Goal: Use online tool/utility: Utilize a website feature to perform a specific function

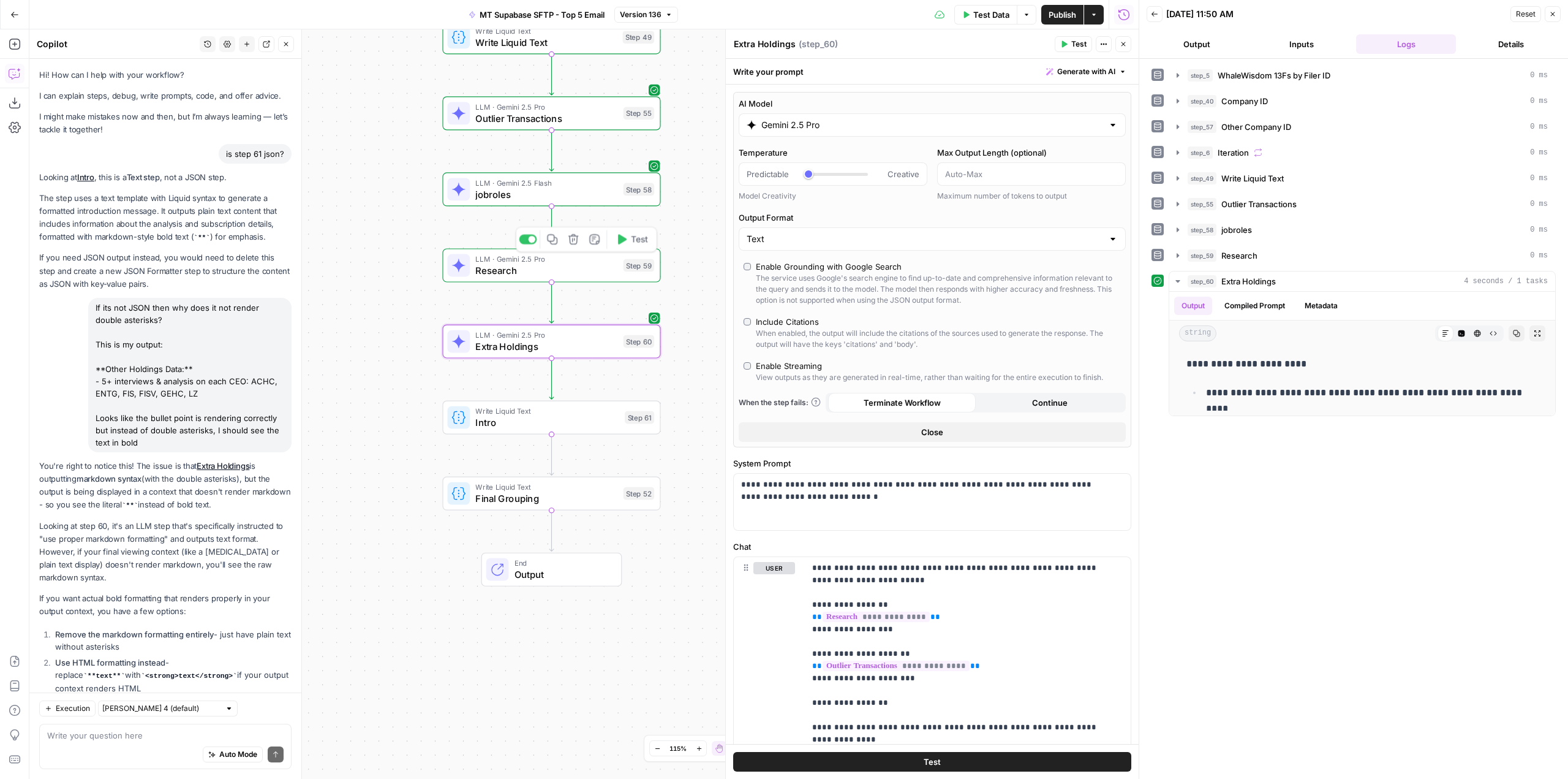
scroll to position [97, 0]
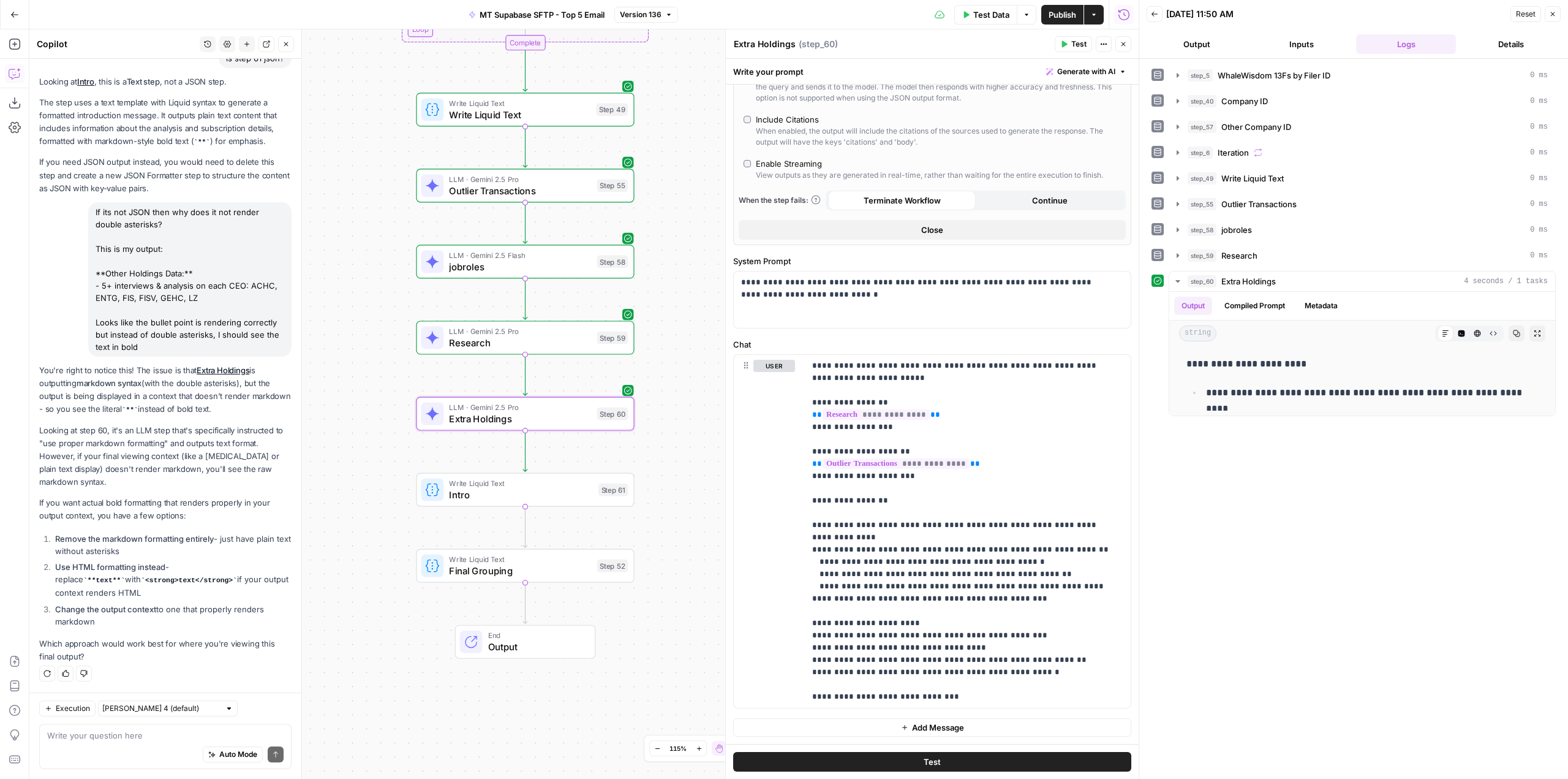
drag, startPoint x: 696, startPoint y: 137, endPoint x: 669, endPoint y: 207, distance: 75.0
click at [669, 207] on div "Workflow Input Settings Inputs Run Code · Python WhaleWisdom 13Fs by Filer ID S…" at bounding box center [583, 404] width 1109 height 750
click at [33, 18] on div "Go Back MT Supabase SFTP - Top 5 Email Version 136 Test Data Options Publish Ac…" at bounding box center [570, 15] width 1139 height 29
click at [9, 12] on button "Go Back" at bounding box center [15, 15] width 22 height 22
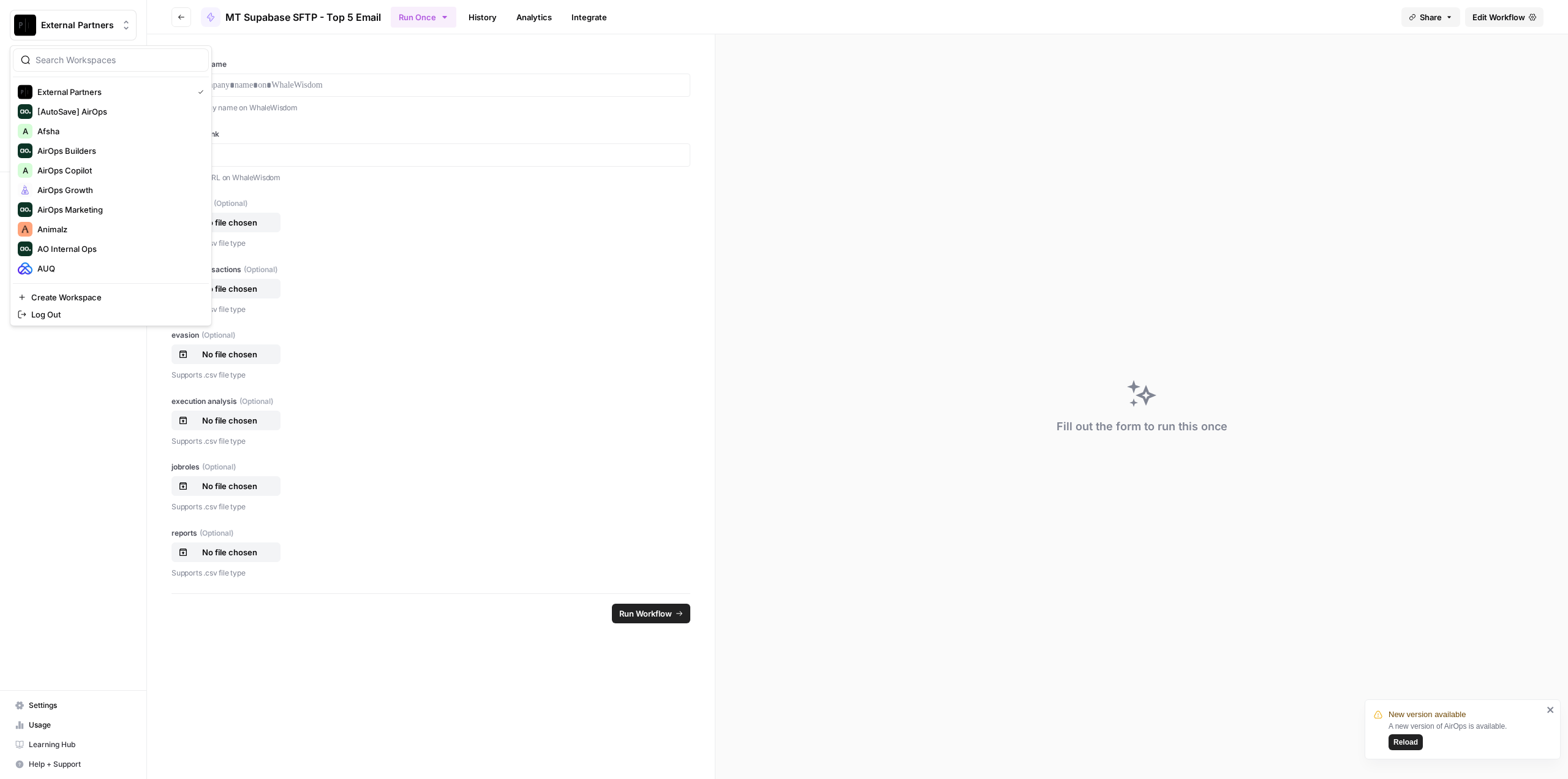
click at [53, 18] on button "External Partners" at bounding box center [73, 25] width 127 height 31
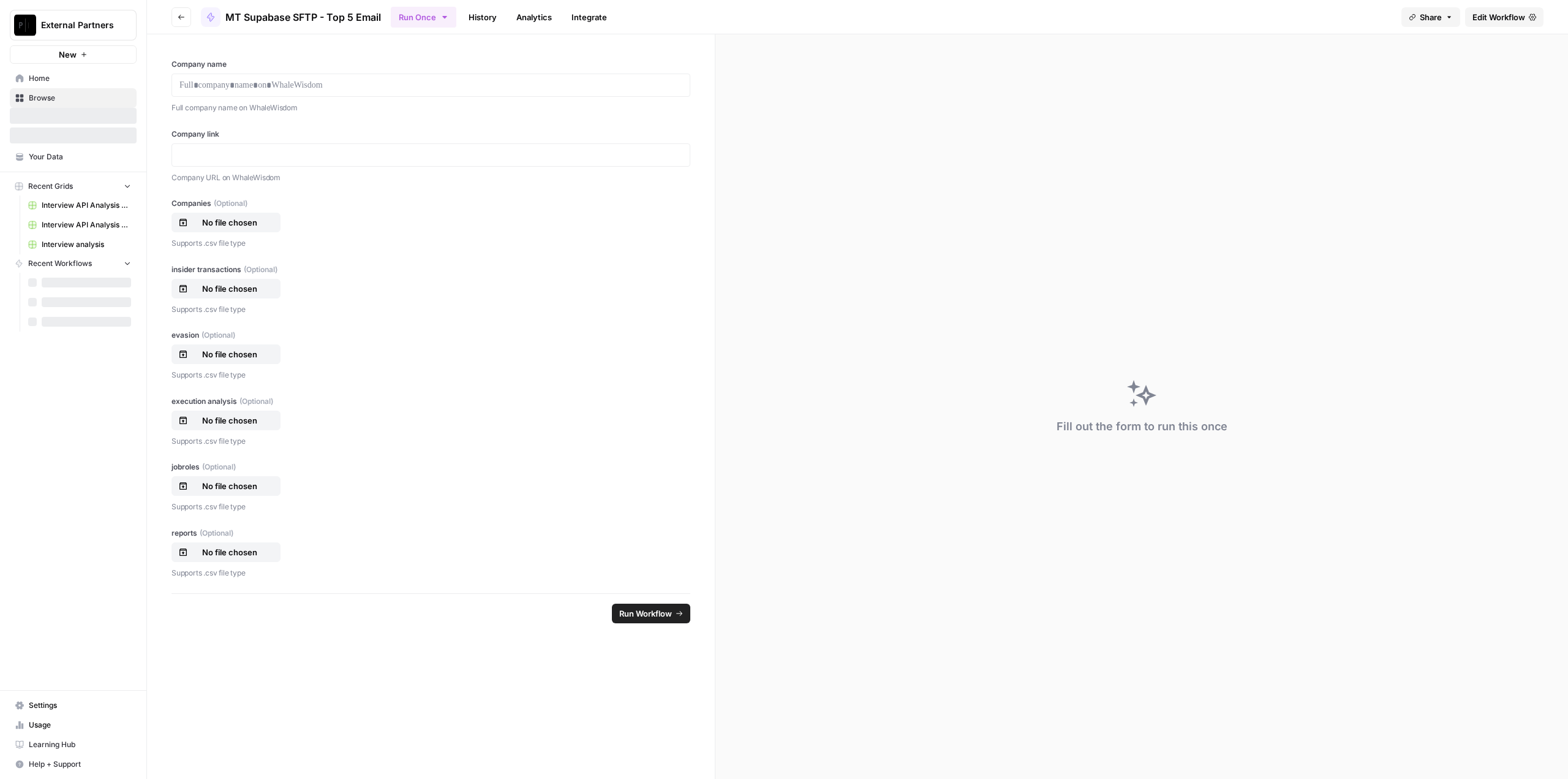
click at [77, 27] on span "External Partners" at bounding box center [78, 25] width 74 height 12
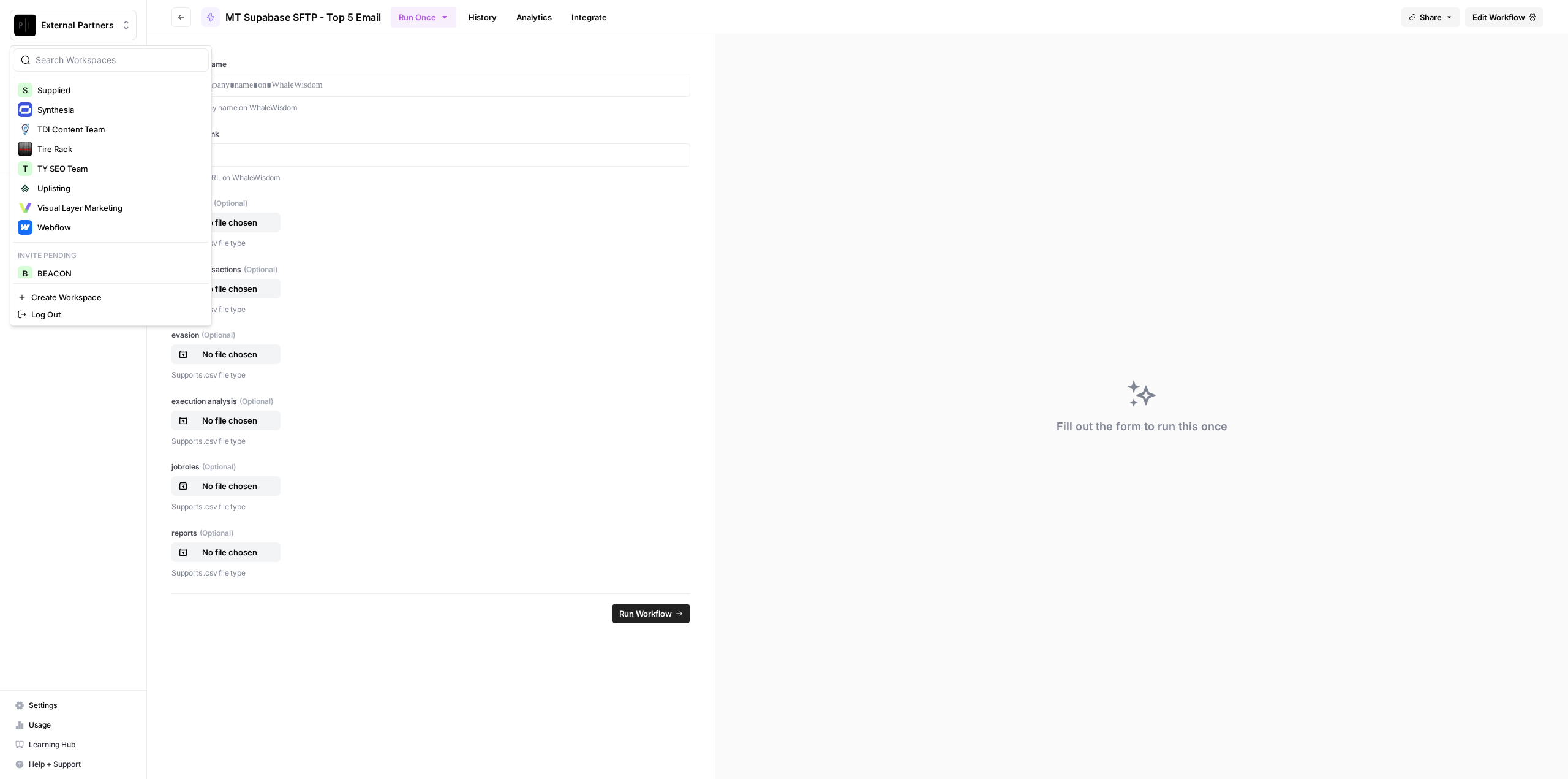
scroll to position [732, 0]
click at [103, 270] on span "BEACON" at bounding box center [118, 268] width 162 height 12
